Goal: Task Accomplishment & Management: Use online tool/utility

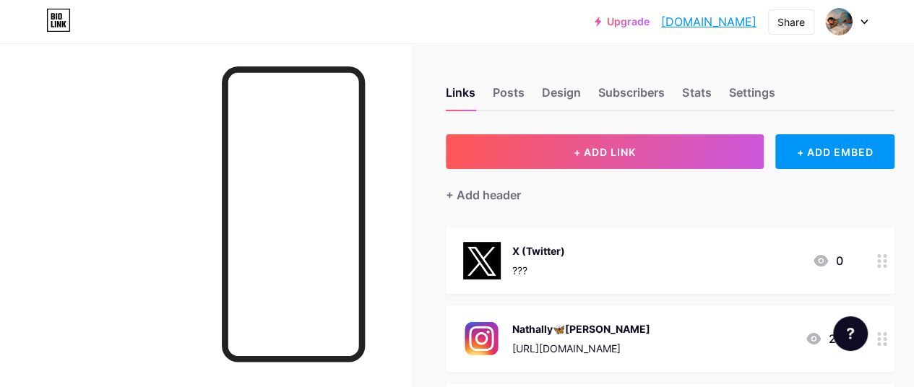
click at [687, 20] on link "[DOMAIN_NAME]" at bounding box center [708, 21] width 95 height 17
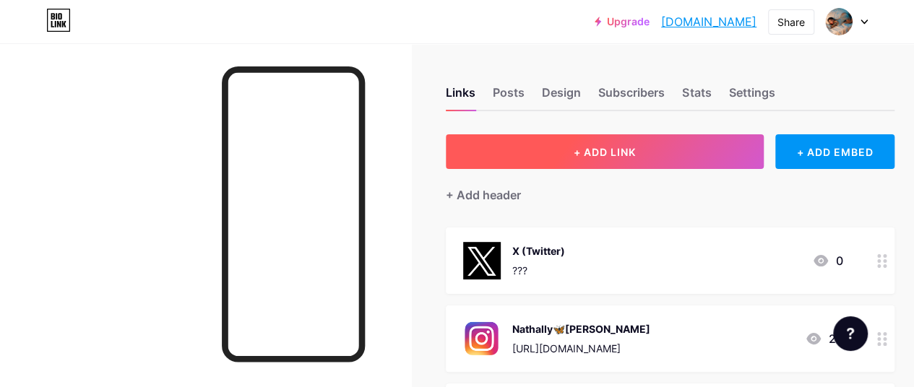
click at [623, 154] on span "+ ADD LINK" at bounding box center [604, 152] width 62 height 12
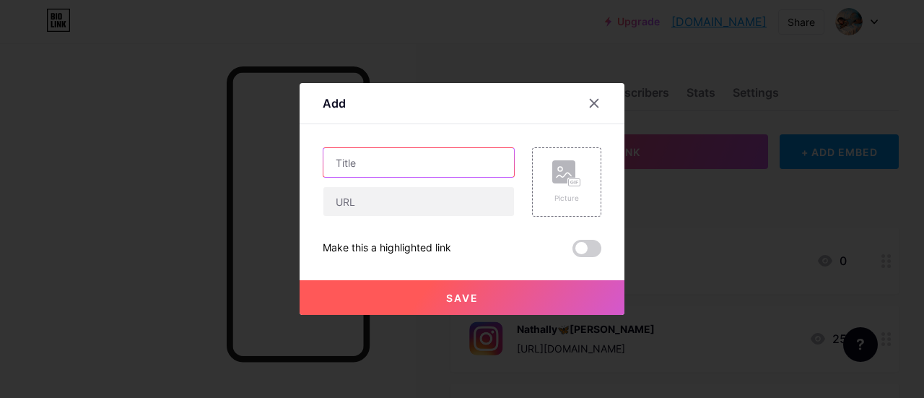
click at [368, 161] on input "text" at bounding box center [419, 162] width 191 height 29
click at [366, 165] on input "text" at bounding box center [419, 162] width 191 height 29
type input "Only Fans"
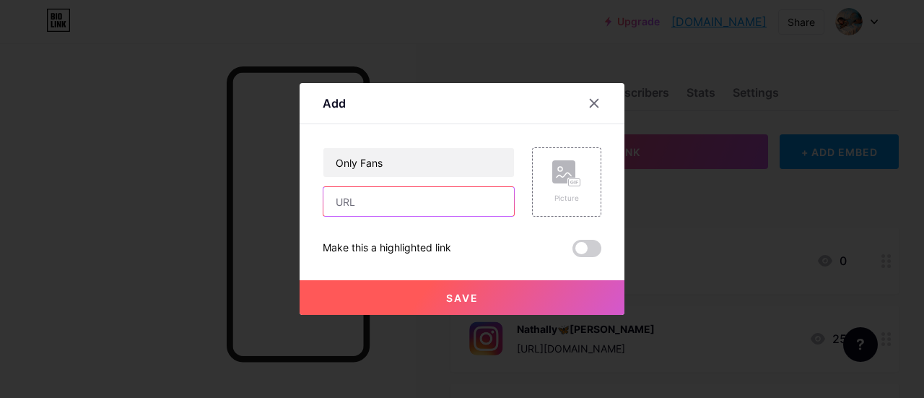
click at [365, 202] on input "text" at bounding box center [419, 201] width 191 height 29
paste input "[URL][DOMAIN_NAME]"
type input "[URL][DOMAIN_NAME]"
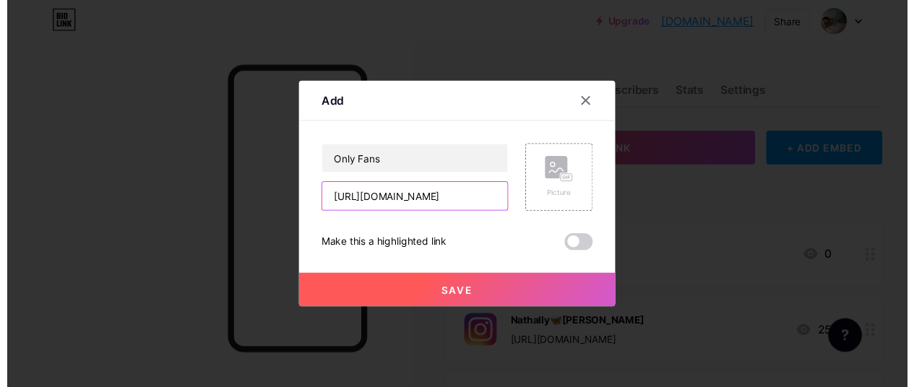
scroll to position [0, 0]
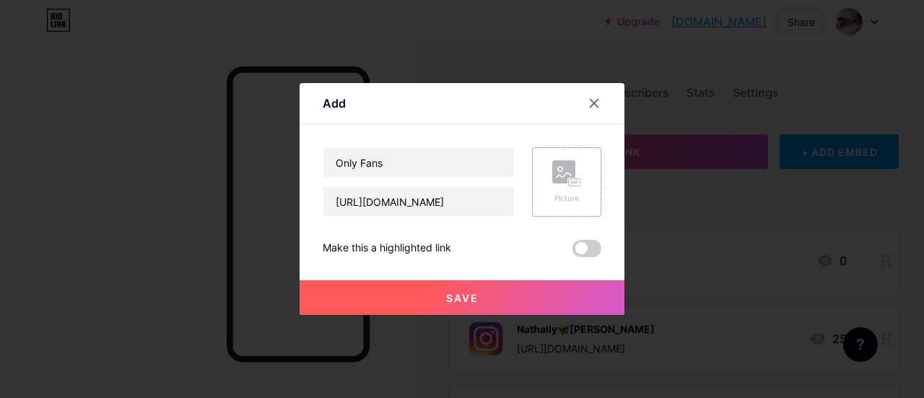
click at [558, 189] on div "Picture" at bounding box center [567, 181] width 29 height 43
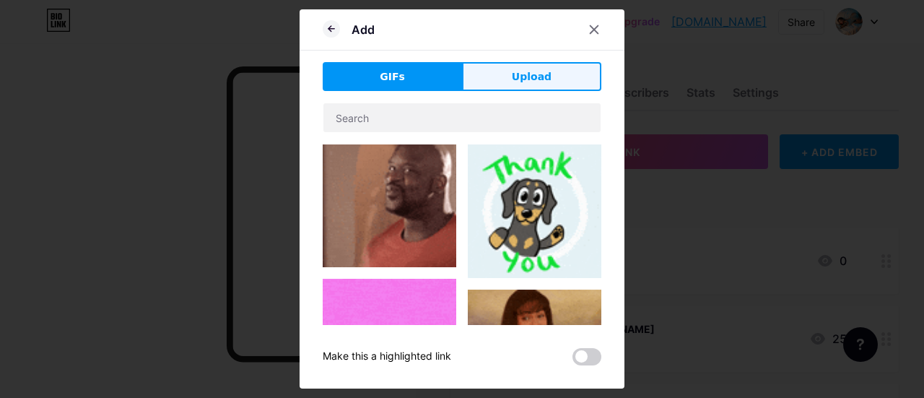
click at [524, 73] on span "Upload" at bounding box center [532, 76] width 40 height 15
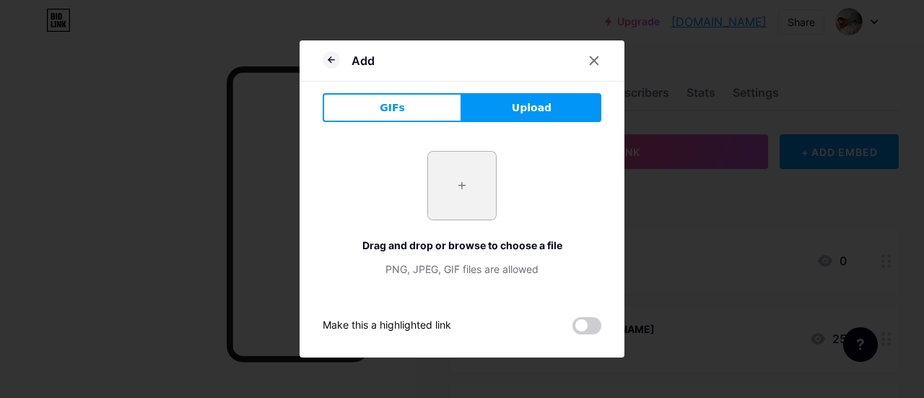
click at [464, 194] on input "file" at bounding box center [462, 186] width 68 height 68
type input "C:\fakepath\OF.png"
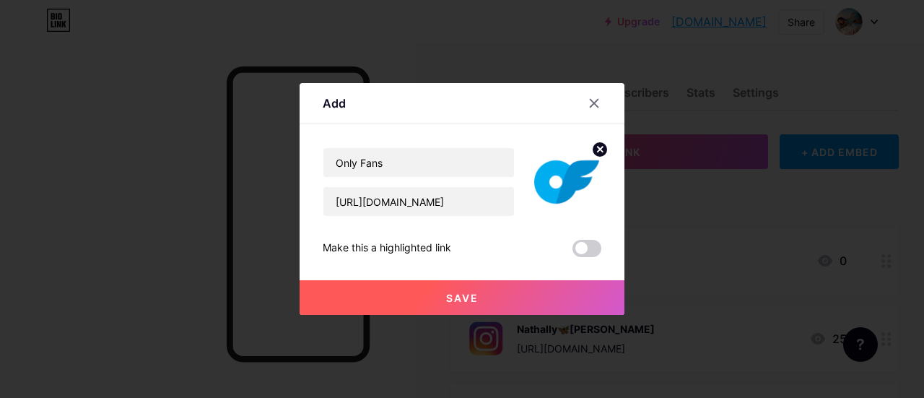
click at [467, 301] on span "Save" at bounding box center [462, 298] width 33 height 12
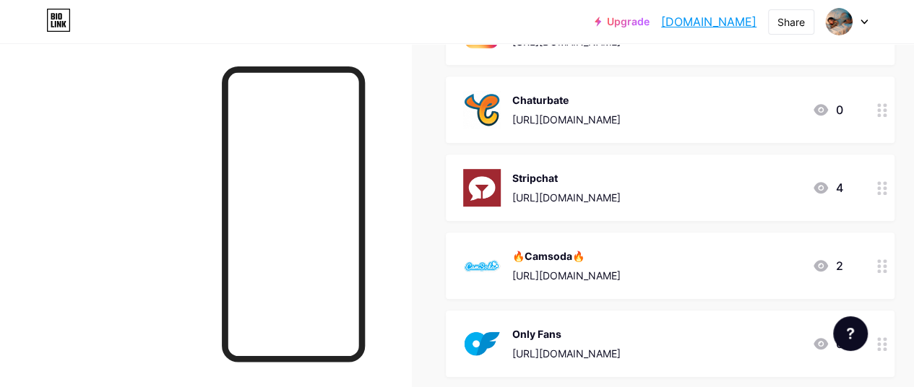
scroll to position [378, 0]
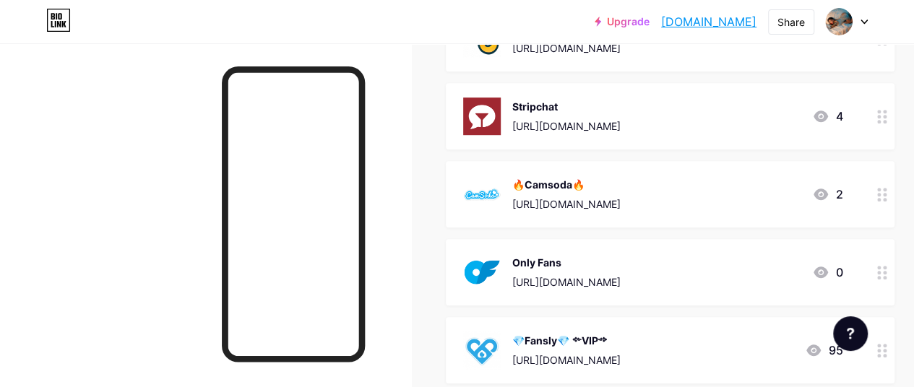
drag, startPoint x: 716, startPoint y: 264, endPoint x: 804, endPoint y: 378, distance: 143.7
click at [800, 376] on span "X (Twitter) ??? 0 Nathally🦋[PERSON_NAME] [URL][DOMAIN_NAME] 25 [GEOGRAPHIC_DATA…" at bounding box center [670, 194] width 449 height 690
click at [761, 271] on div "Only Fans [URL][DOMAIN_NAME] 0" at bounding box center [652, 273] width 379 height 38
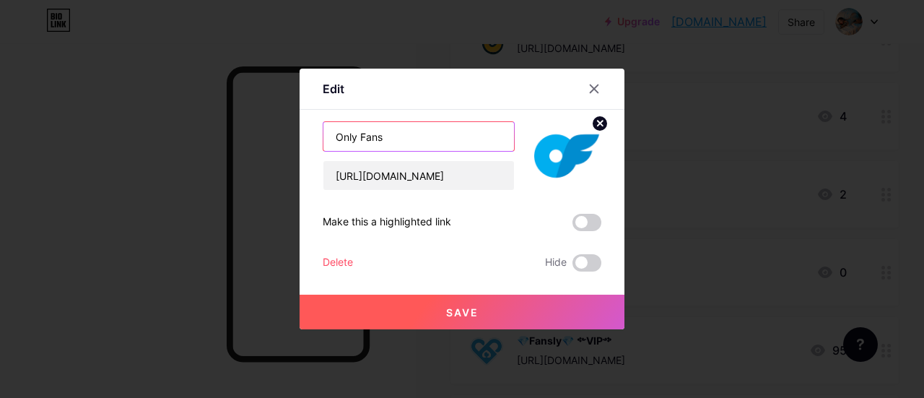
click at [394, 136] on input "Only Fans" at bounding box center [419, 136] width 191 height 29
click at [396, 136] on input "Only Fans" at bounding box center [419, 136] width 191 height 29
paste input "💕"
click at [331, 135] on input "Only Fans 💕" at bounding box center [419, 136] width 191 height 29
paste input "💕"
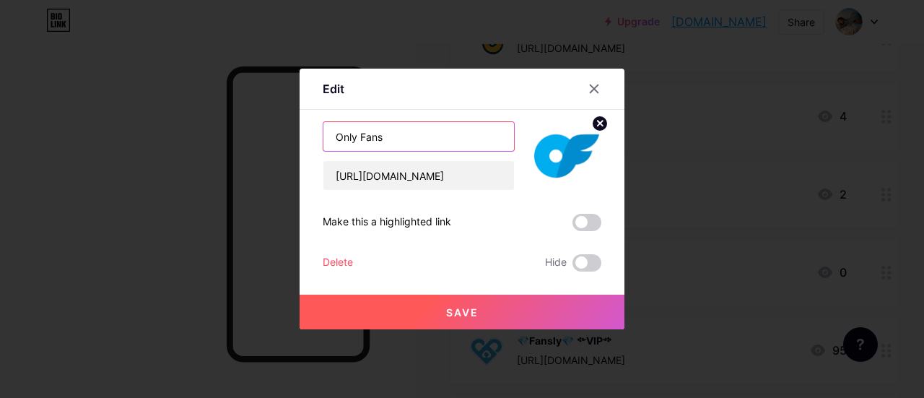
click at [408, 135] on input "Only Fans" at bounding box center [419, 136] width 191 height 29
paste input "💖"
click at [332, 137] on input "Only Fans 💖" at bounding box center [419, 136] width 191 height 29
paste input "💖"
type input "💖 Only Fans 💖"
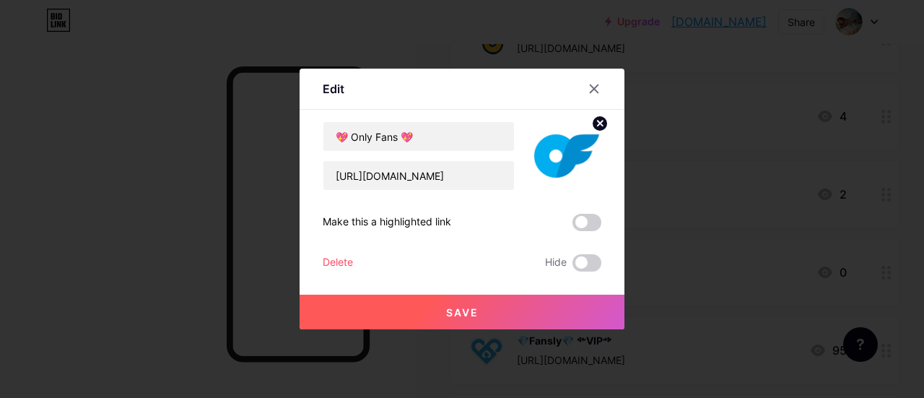
click at [449, 311] on span "Save" at bounding box center [462, 312] width 33 height 12
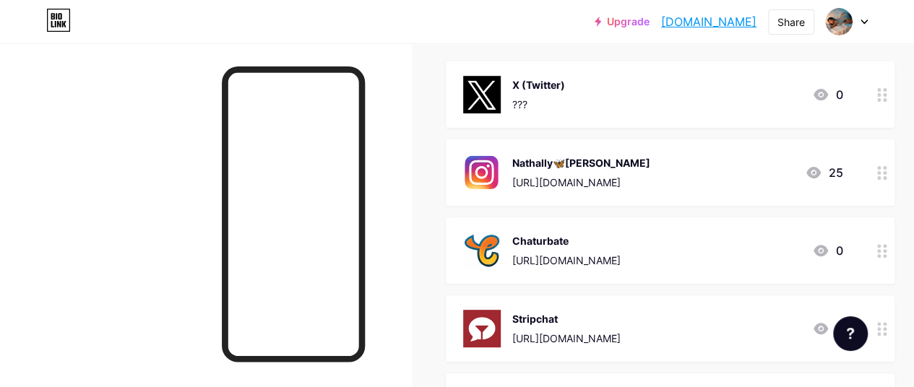
scroll to position [162, 0]
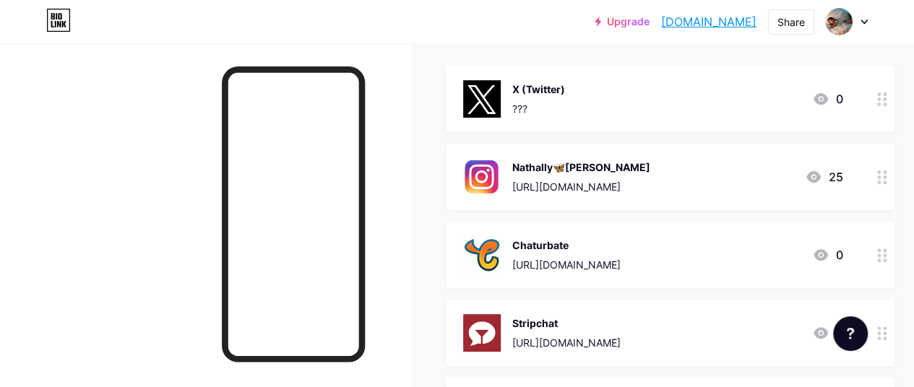
click at [620, 244] on div "Chaturbate" at bounding box center [566, 245] width 108 height 15
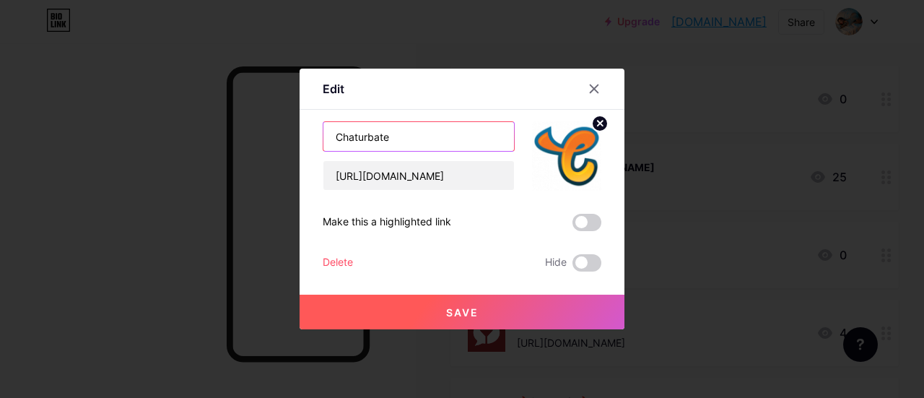
click at [335, 138] on input "Chaturbate" at bounding box center [419, 136] width 191 height 29
paste input "⭐"
click at [404, 134] on input "⭐Chaturbate" at bounding box center [419, 136] width 191 height 29
paste input "⭐"
type input "⭐Chaturbate ⭐"
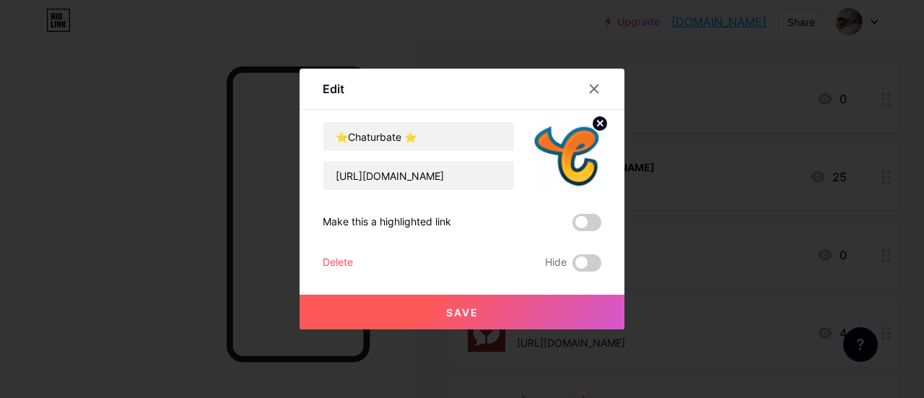
click at [442, 305] on button "Save" at bounding box center [462, 312] width 325 height 35
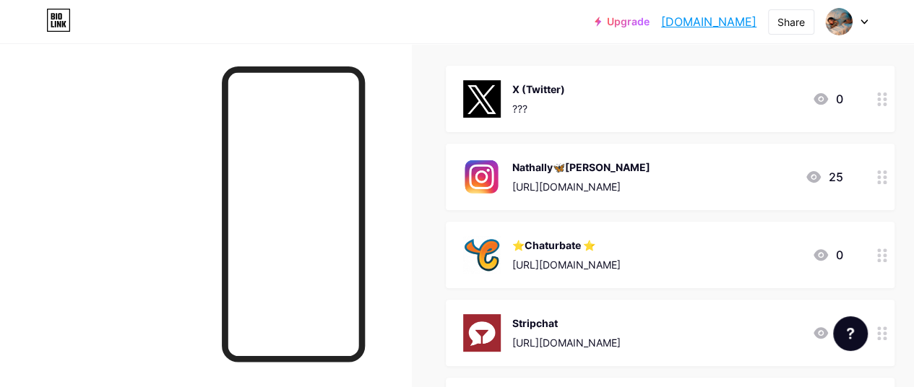
click at [543, 319] on div "Stripchat" at bounding box center [566, 323] width 108 height 15
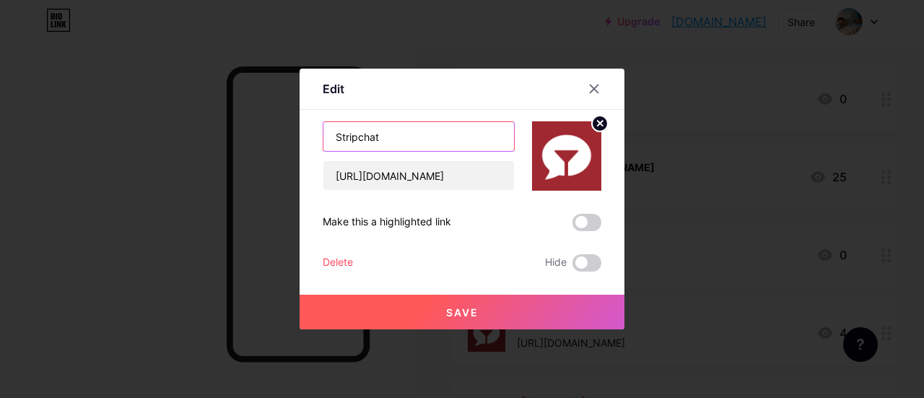
click at [391, 134] on input "Stripchat" at bounding box center [419, 136] width 191 height 29
paste input "🌸"
click at [333, 138] on input "Stripchat 🌸" at bounding box center [419, 136] width 191 height 29
paste input "🌸"
type input "🌸 Stripchat 🌸"
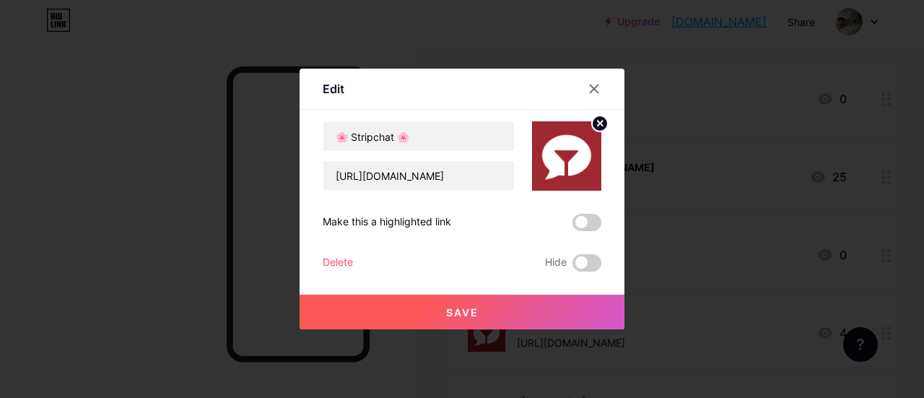
click at [452, 308] on span "Save" at bounding box center [462, 312] width 33 height 12
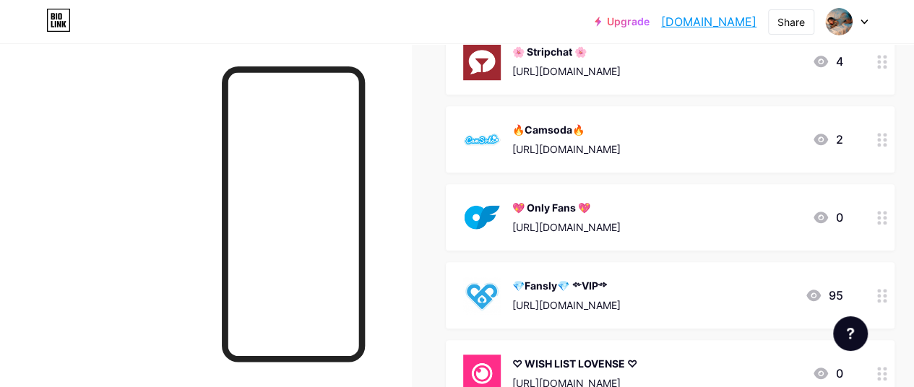
scroll to position [506, 0]
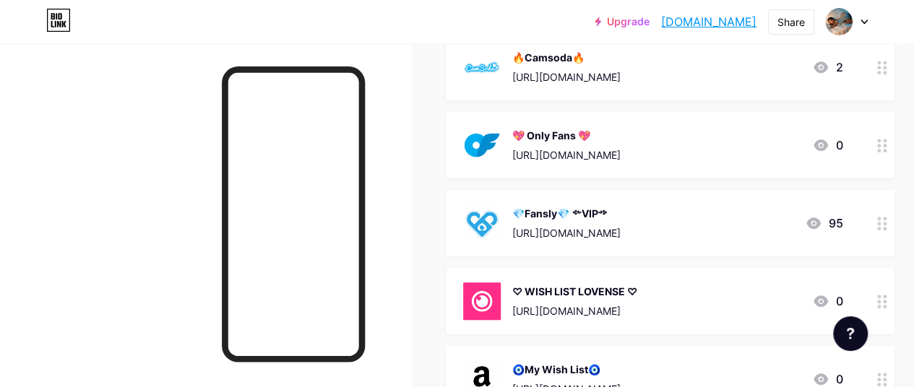
click at [586, 285] on div "♡ WISH LIST LOVENSE ♡" at bounding box center [574, 291] width 125 height 15
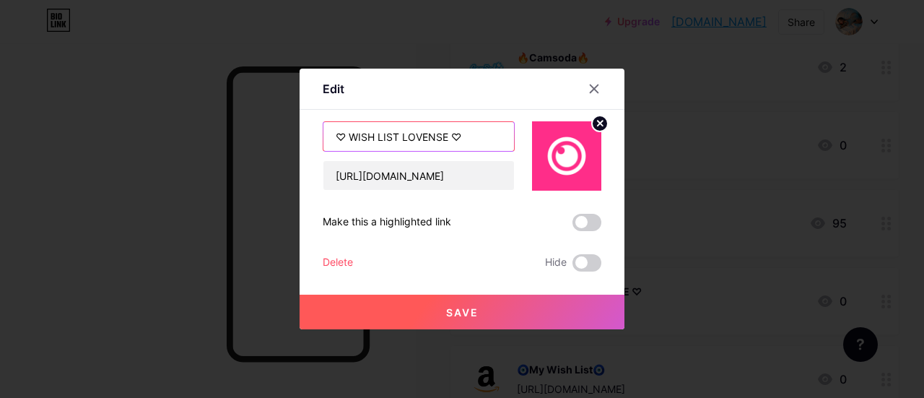
click at [374, 137] on input "♡ WISH LIST LOVENSE ♡" at bounding box center [419, 136] width 191 height 29
paste input "WISHLIST"
type input "♡ LOVENSE WISHLIST ♡"
click at [488, 315] on button "Save" at bounding box center [462, 312] width 325 height 35
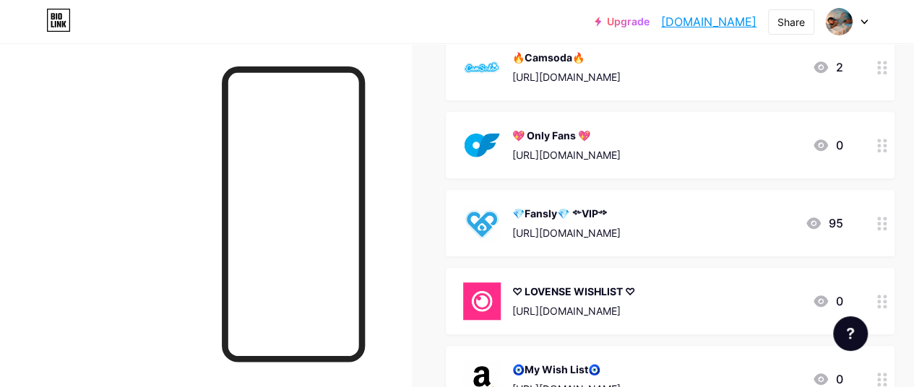
click at [575, 290] on div "♡ LOVENSE WISHLIST ♡" at bounding box center [573, 291] width 123 height 15
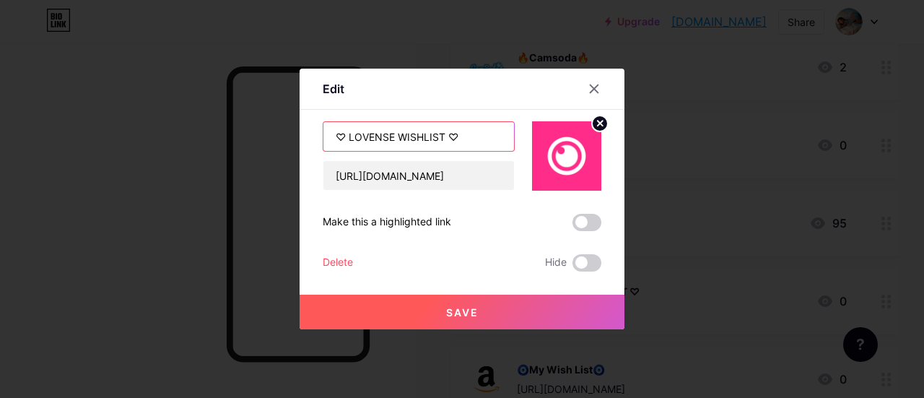
drag, startPoint x: 355, startPoint y: 136, endPoint x: 391, endPoint y: 134, distance: 36.2
click at [391, 134] on input "♡ LOVENSE WISHLIST ♡" at bounding box center [419, 136] width 191 height 29
type input "♡ Lovense Wishlist ♡"
click at [477, 310] on span "Save" at bounding box center [462, 312] width 33 height 12
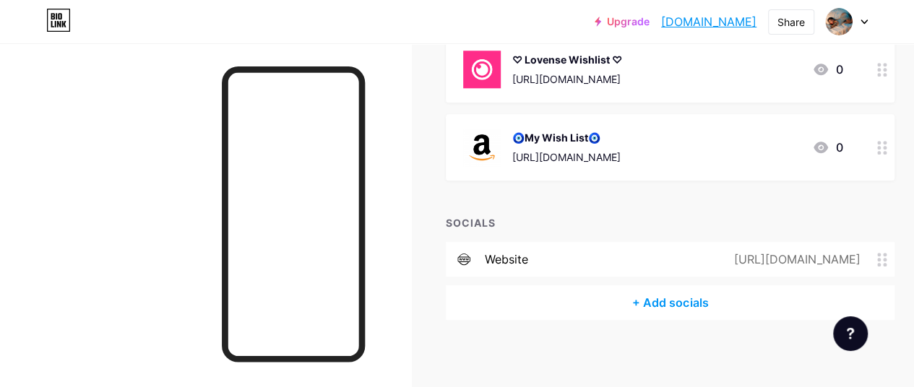
scroll to position [742, 0]
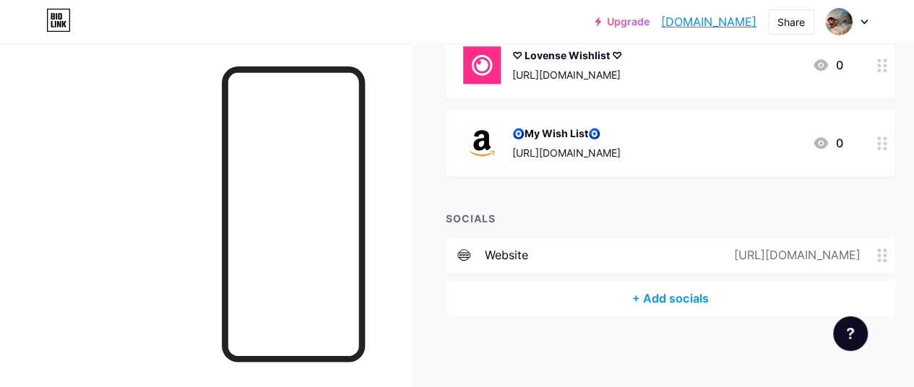
click at [556, 131] on div "🧿My Wish List🧿" at bounding box center [566, 133] width 108 height 15
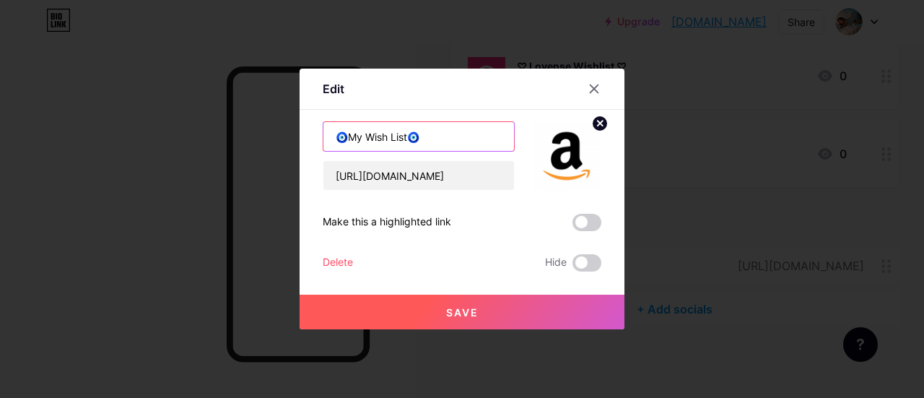
click at [362, 134] on input "🧿My Wish List🧿" at bounding box center [419, 136] width 191 height 29
type input "🧿Amazon Wish List🧿"
click at [492, 314] on button "Save" at bounding box center [462, 312] width 325 height 35
